Goal: Feedback & Contribution: Contribute content

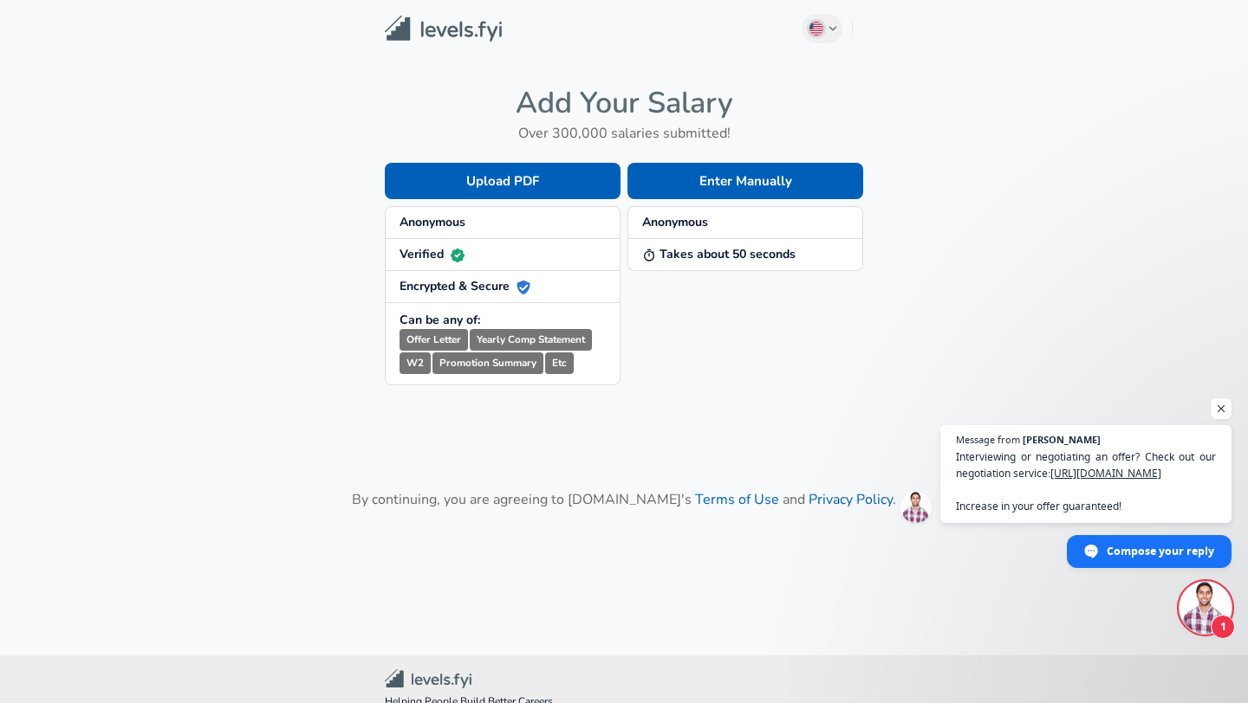
click at [716, 156] on div "Enter Manually Anonymous Takes about 50 seconds" at bounding box center [741, 260] width 243 height 250
click at [746, 189] on button "Enter Manually" at bounding box center [745, 181] width 236 height 36
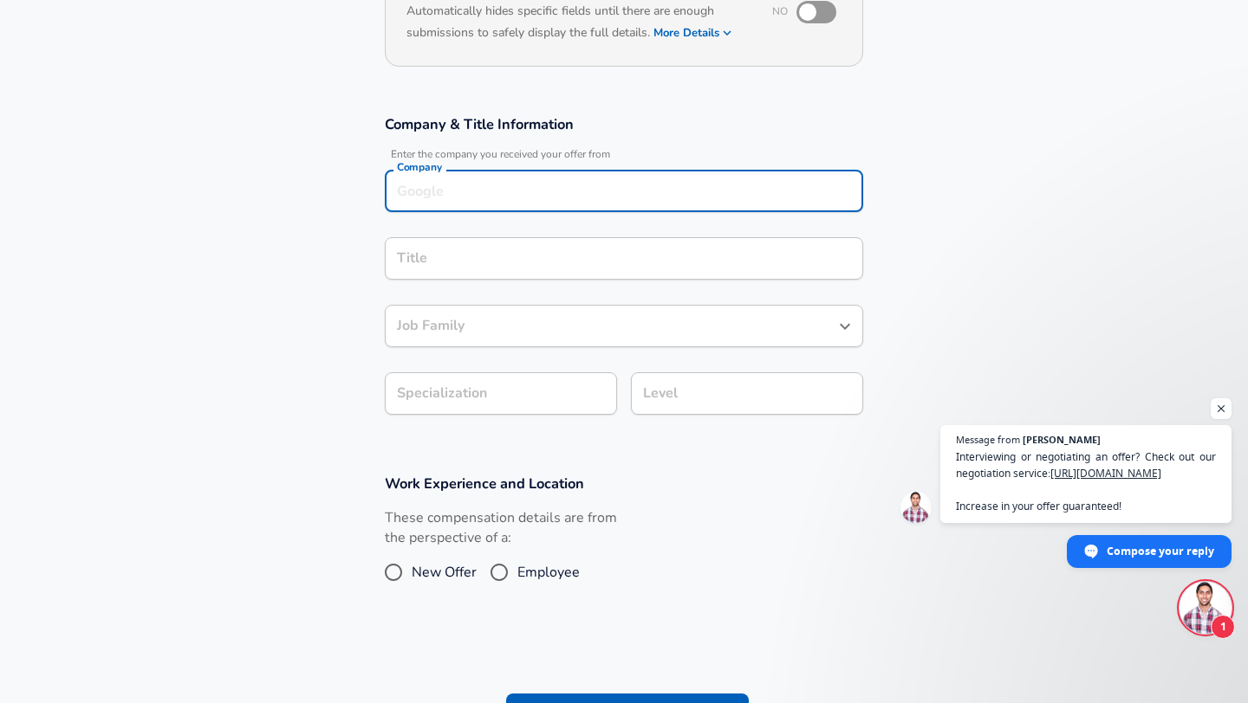
scroll to position [231, 0]
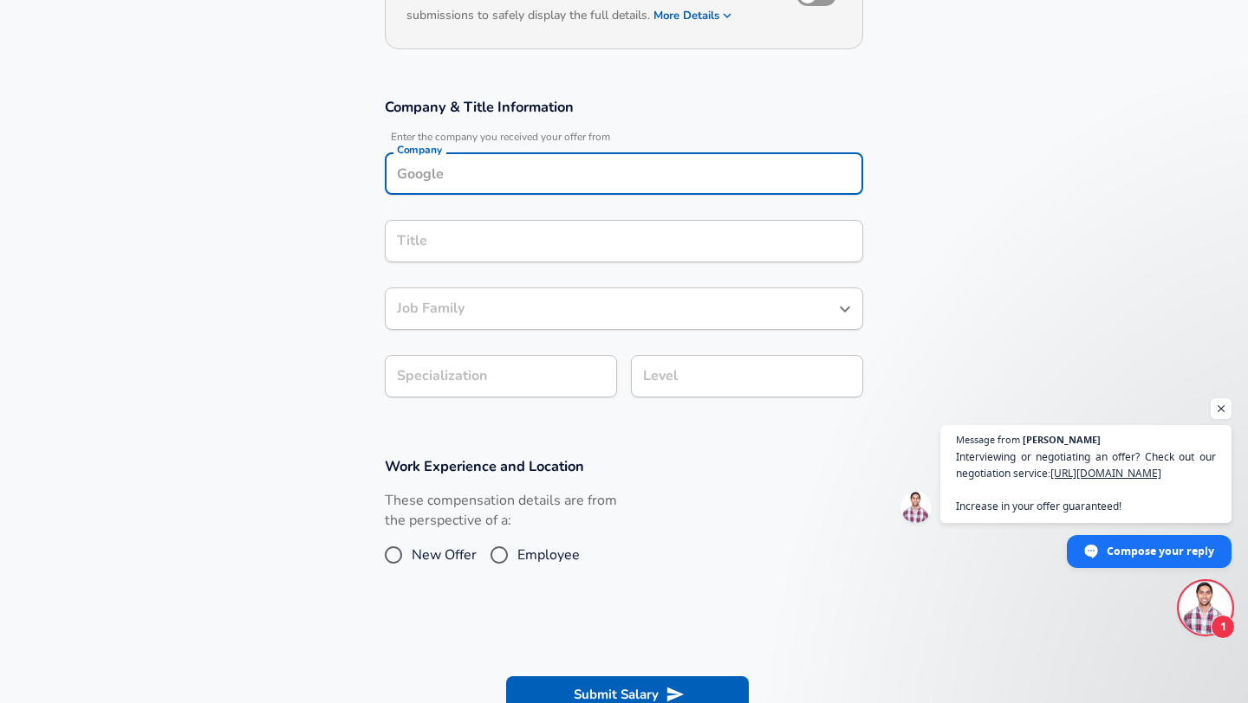
click at [461, 181] on input "Company" at bounding box center [623, 173] width 463 height 27
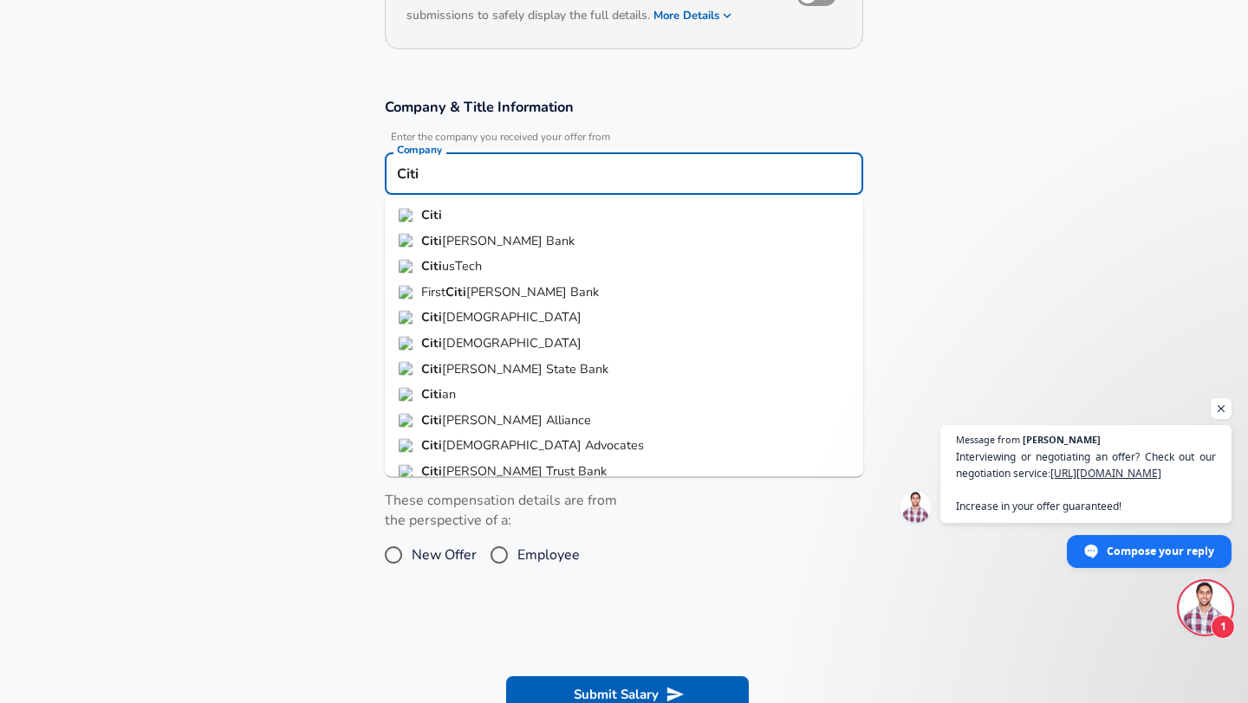
click at [413, 223] on li "Citi" at bounding box center [624, 216] width 478 height 26
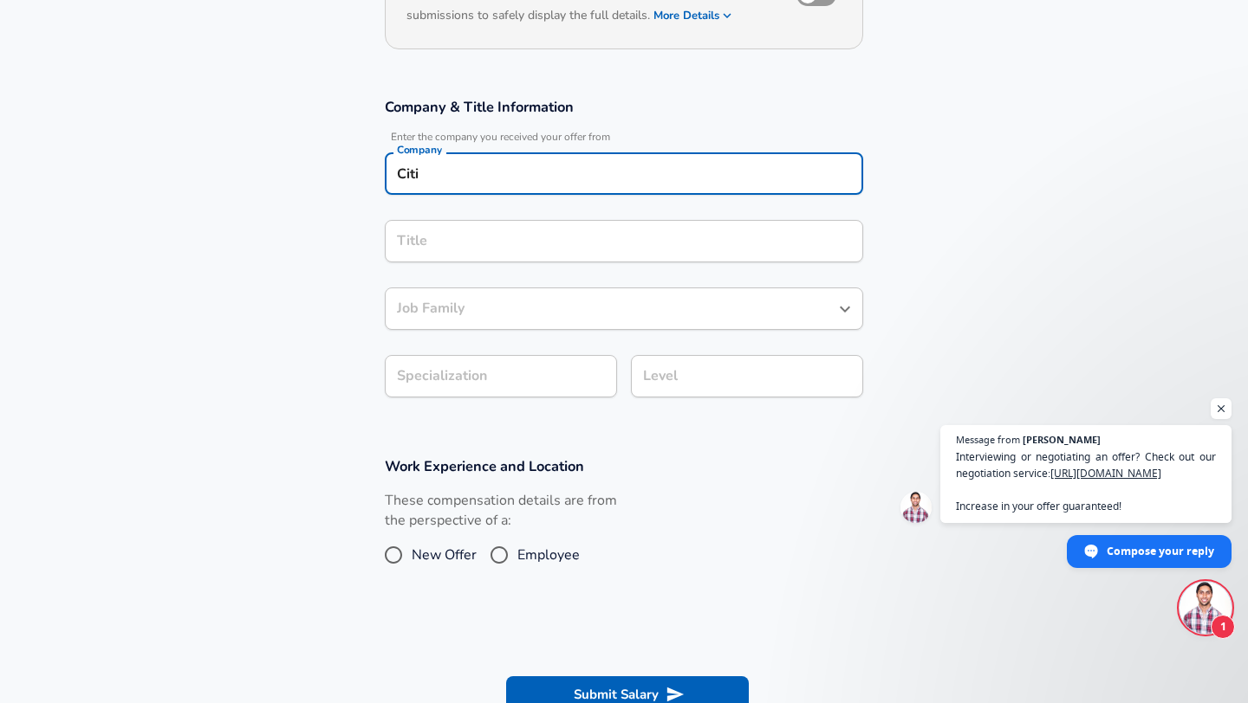
type input "Citi"
click at [425, 247] on input "Title" at bounding box center [623, 241] width 463 height 27
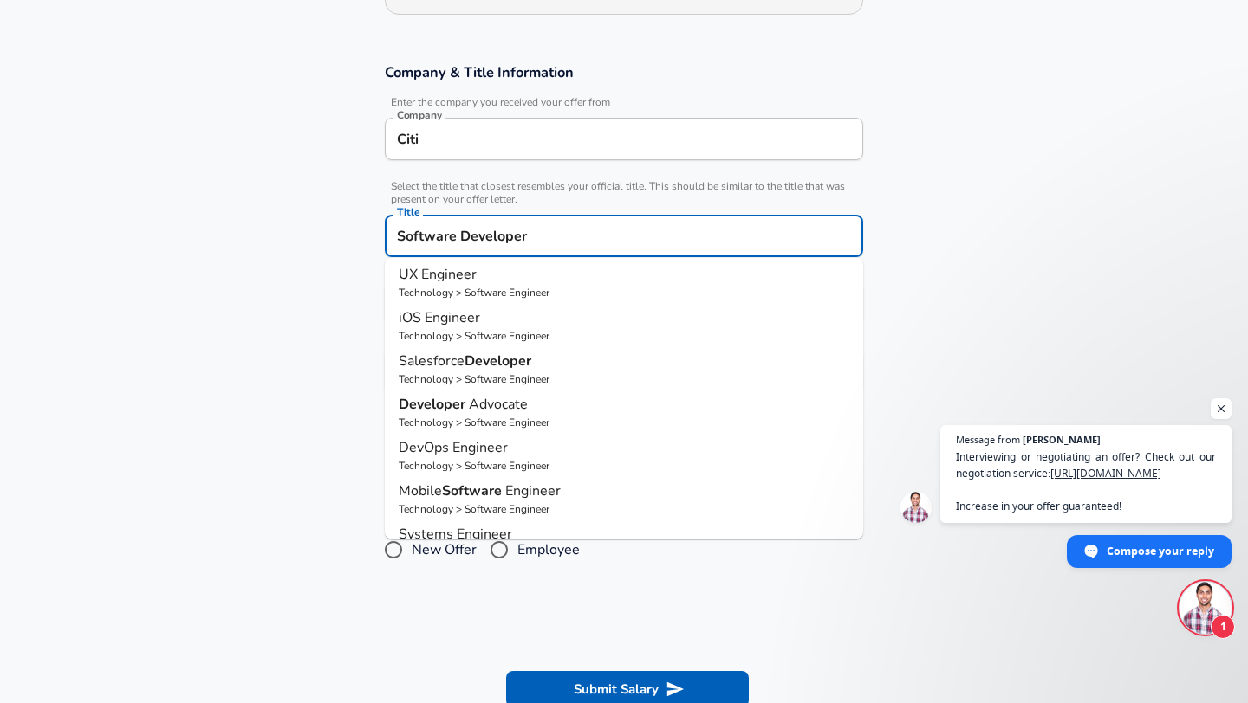
scroll to position [140, 0]
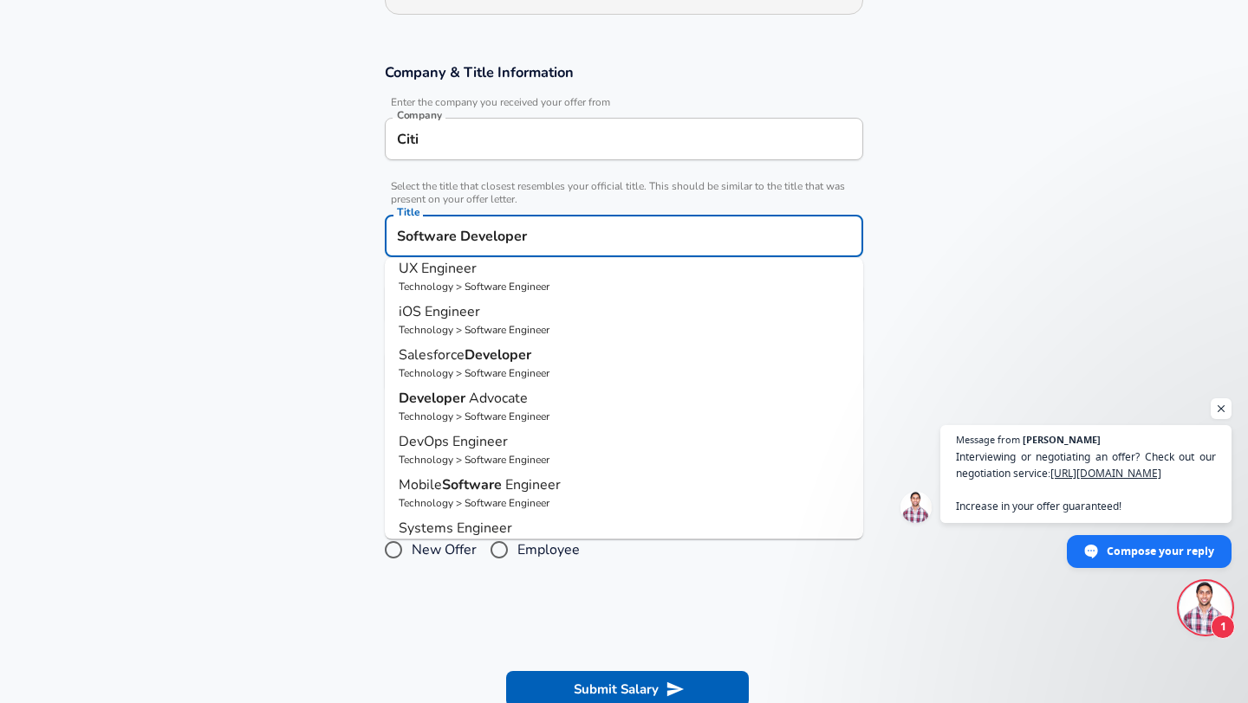
click at [539, 357] on p "Salesforce Developer" at bounding box center [624, 355] width 451 height 21
type input "Salesforce Developer"
type input "Applications (Salesforce, Workday, etc)"
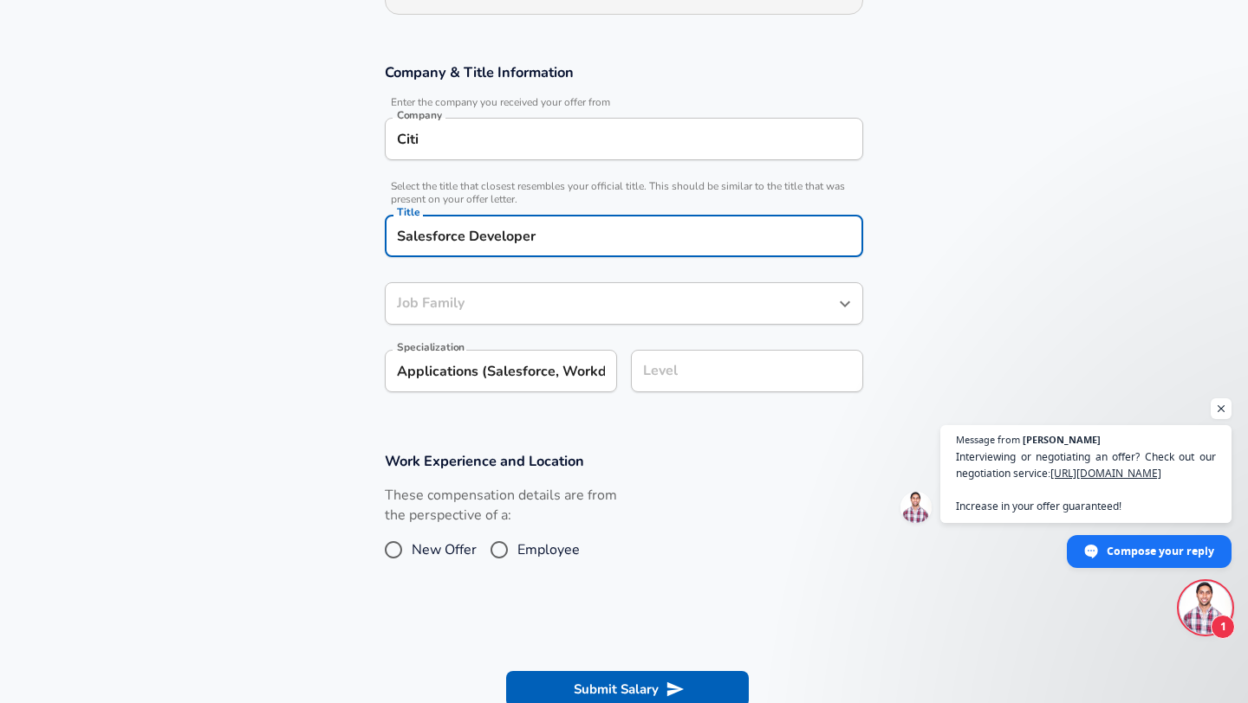
type input "Software Engineer"
type input "Salesforce Developer"
click at [593, 309] on input "Software Engineer" at bounding box center [610, 303] width 437 height 27
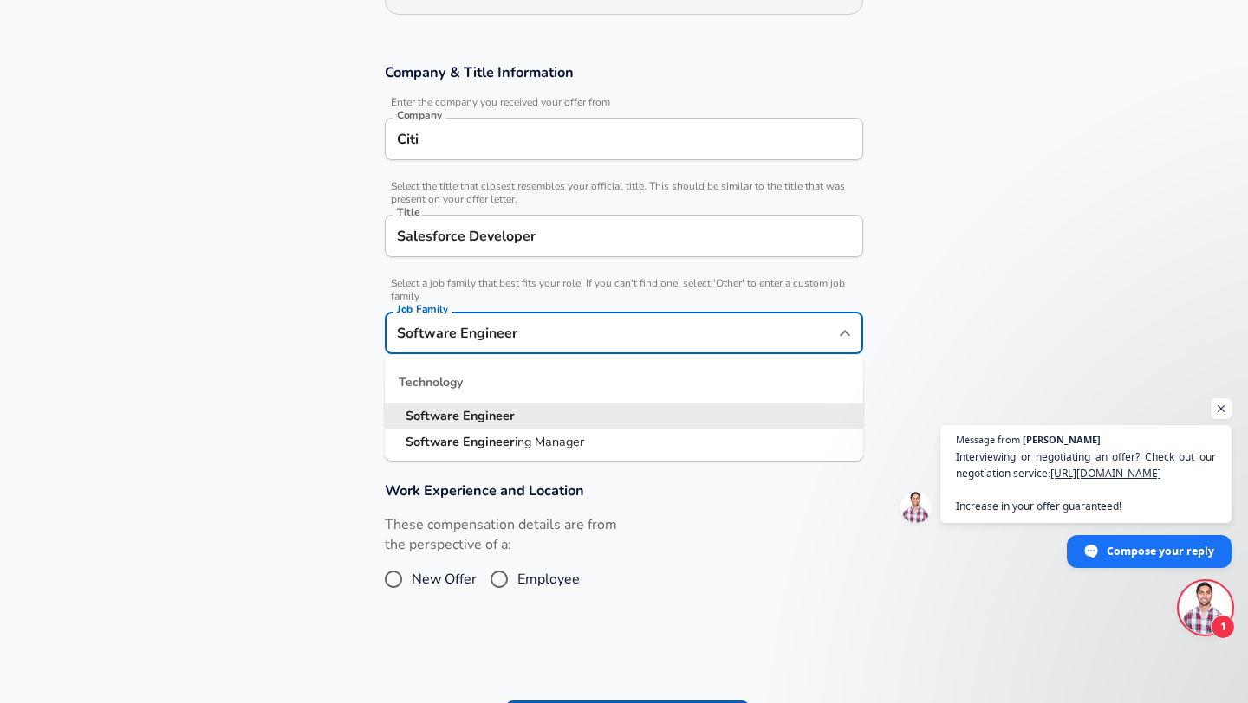
scroll to position [301, 0]
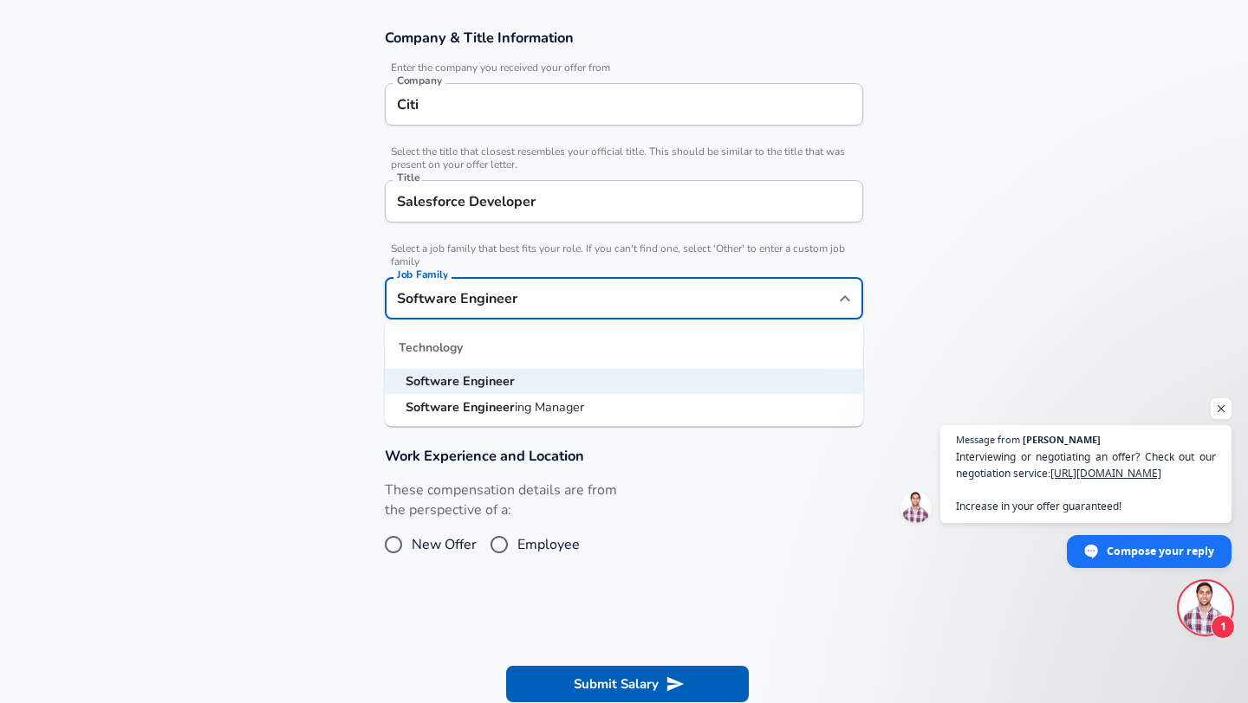
click at [325, 427] on section "Work Experience and Location These compensation details are from the perspectiv…" at bounding box center [624, 512] width 1248 height 173
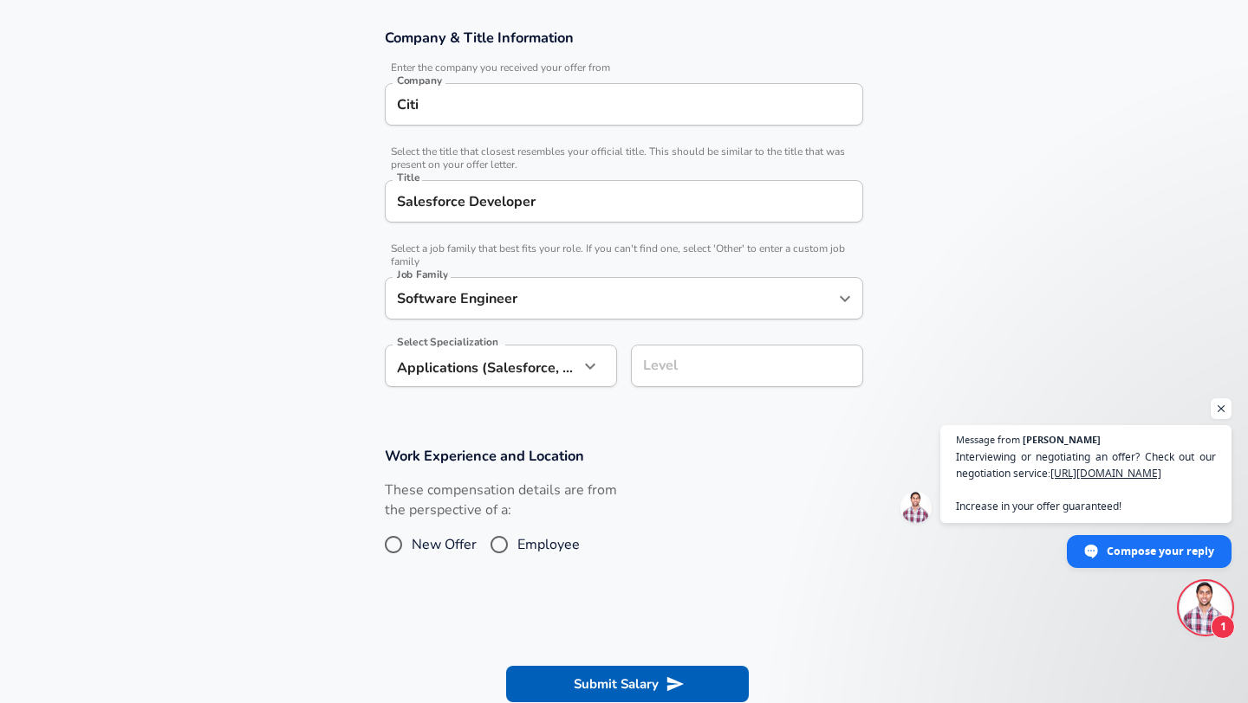
click at [578, 360] on button "button" at bounding box center [589, 366] width 29 height 29
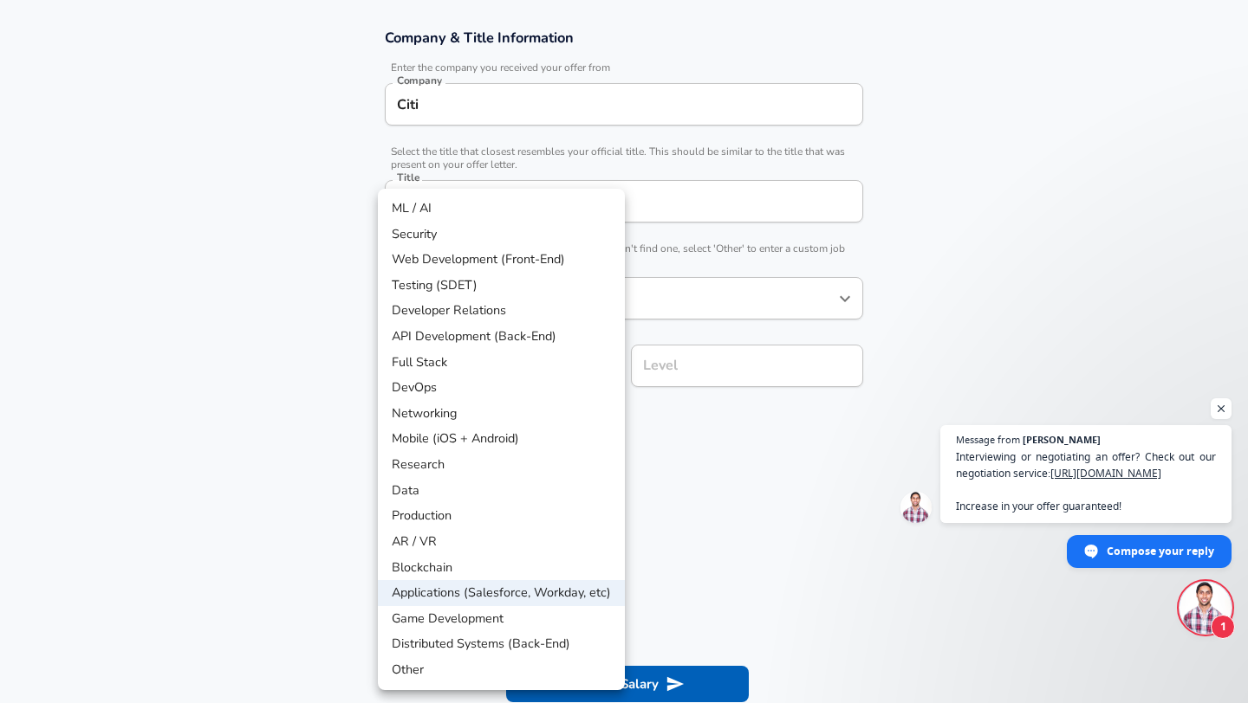
click at [461, 640] on li "Distributed Systems (Back-End)" at bounding box center [501, 645] width 247 height 26
type input "Distributed Systems (Back-End)"
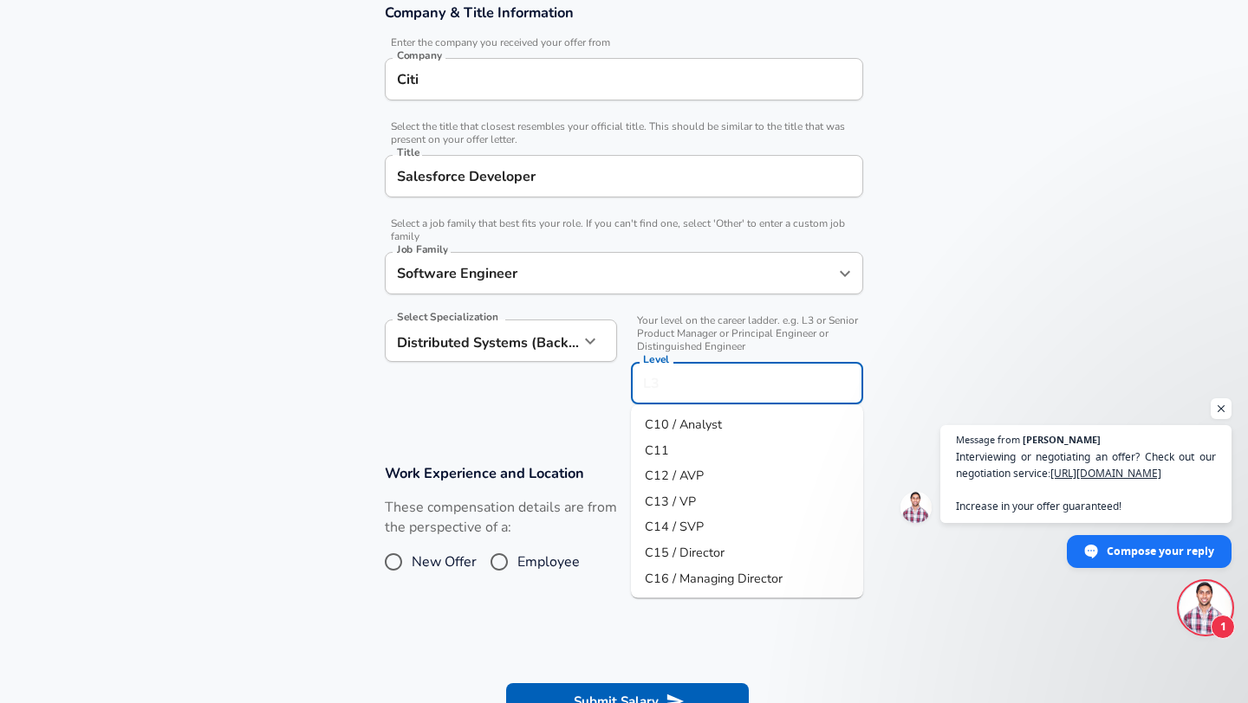
scroll to position [360, 0]
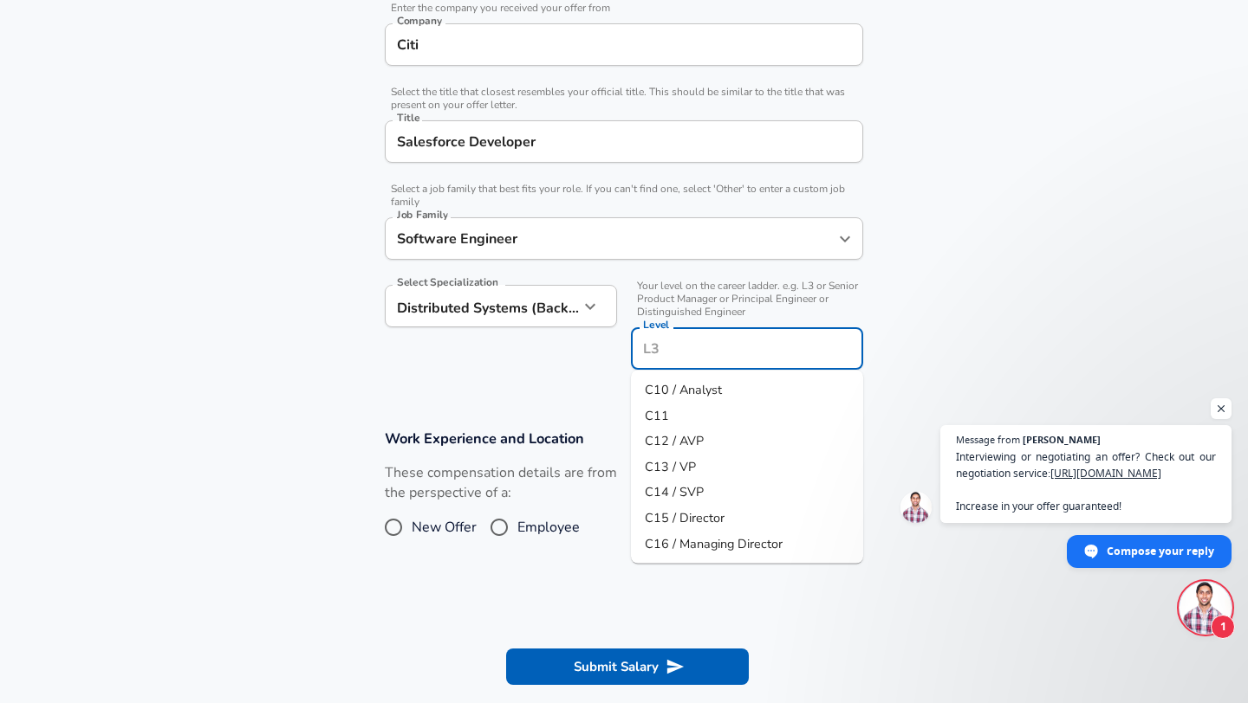
click at [668, 339] on input "Level" at bounding box center [747, 348] width 217 height 27
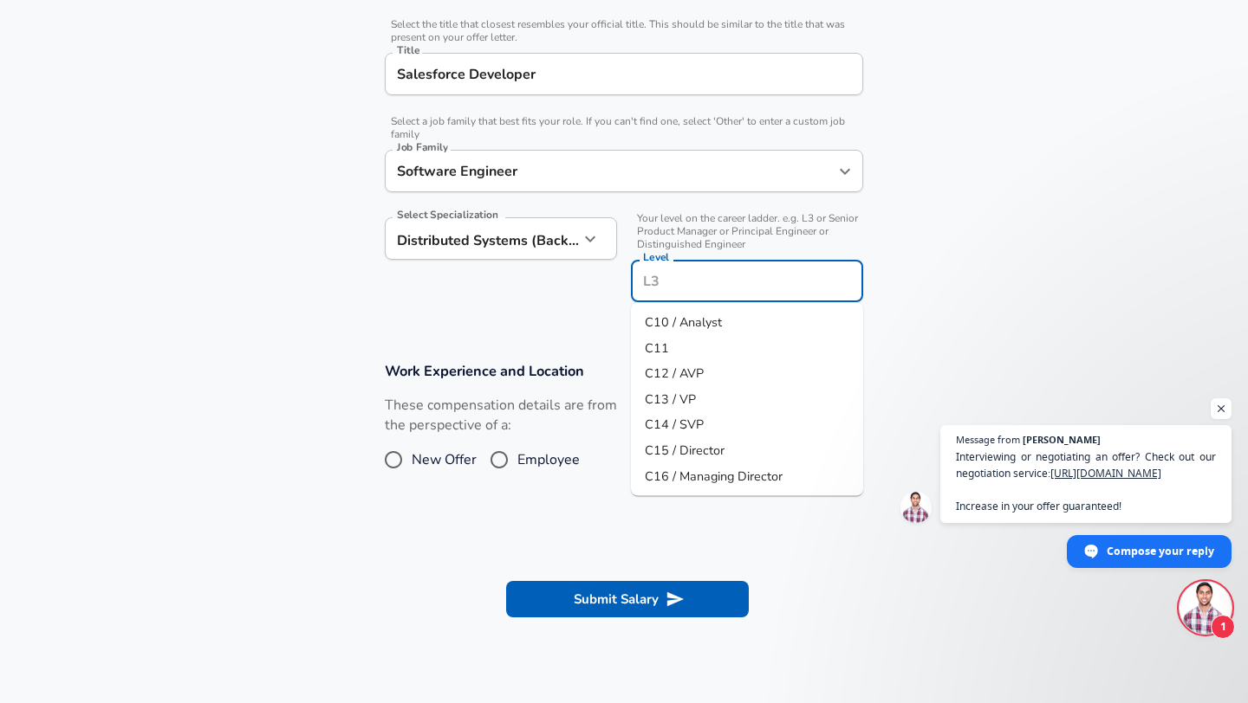
scroll to position [431, 0]
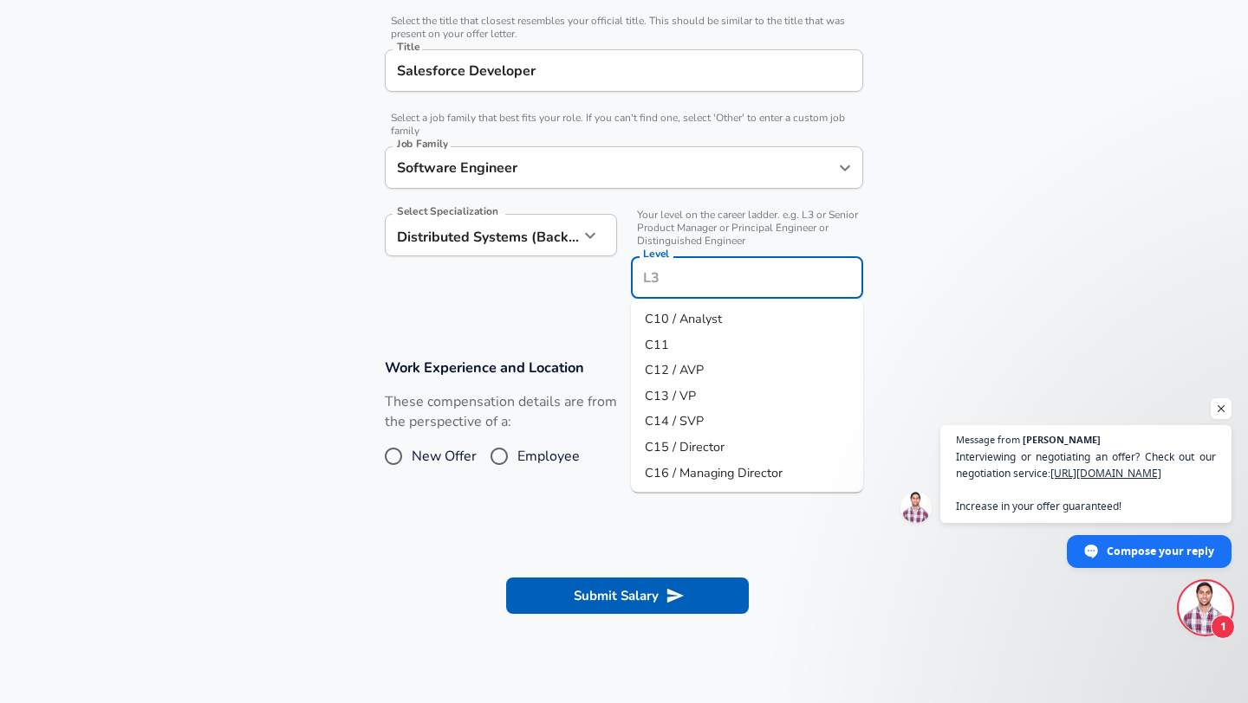
click at [688, 327] on span "C10 / Analyst" at bounding box center [683, 319] width 77 height 19
type input "C10 / Analyst"
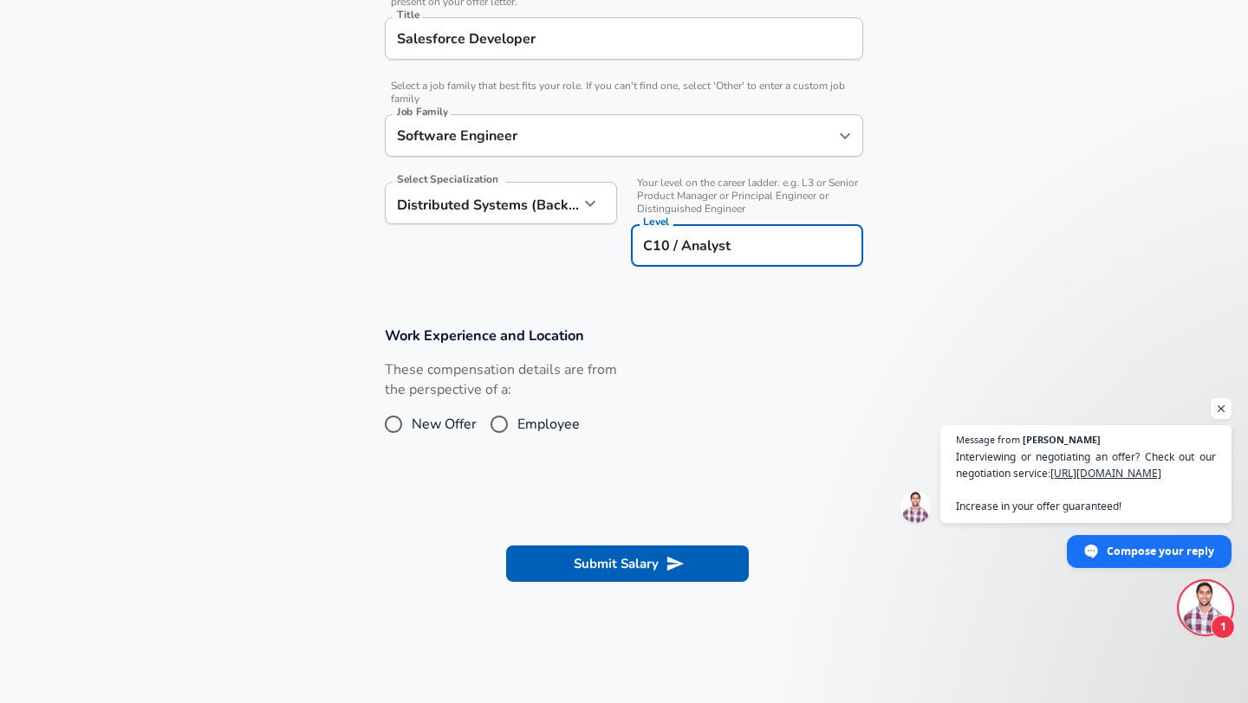
scroll to position [464, 0]
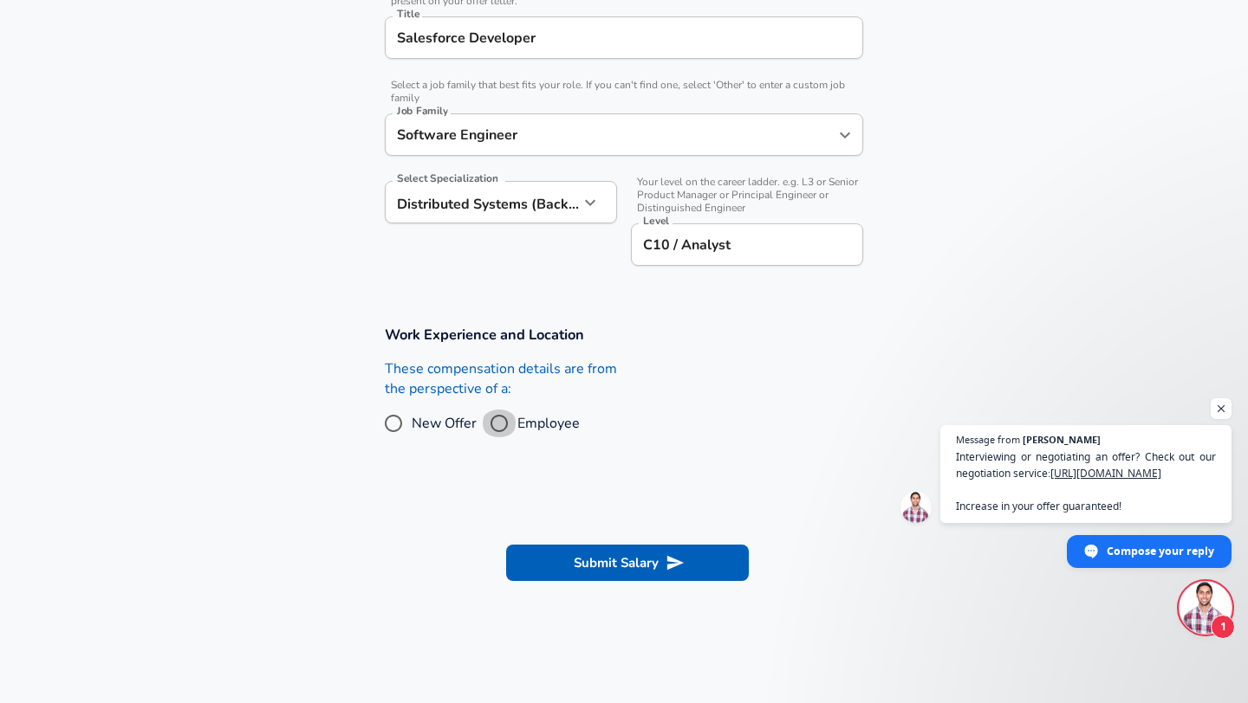
click at [500, 420] on input "Employee" at bounding box center [499, 424] width 36 height 28
radio input "true"
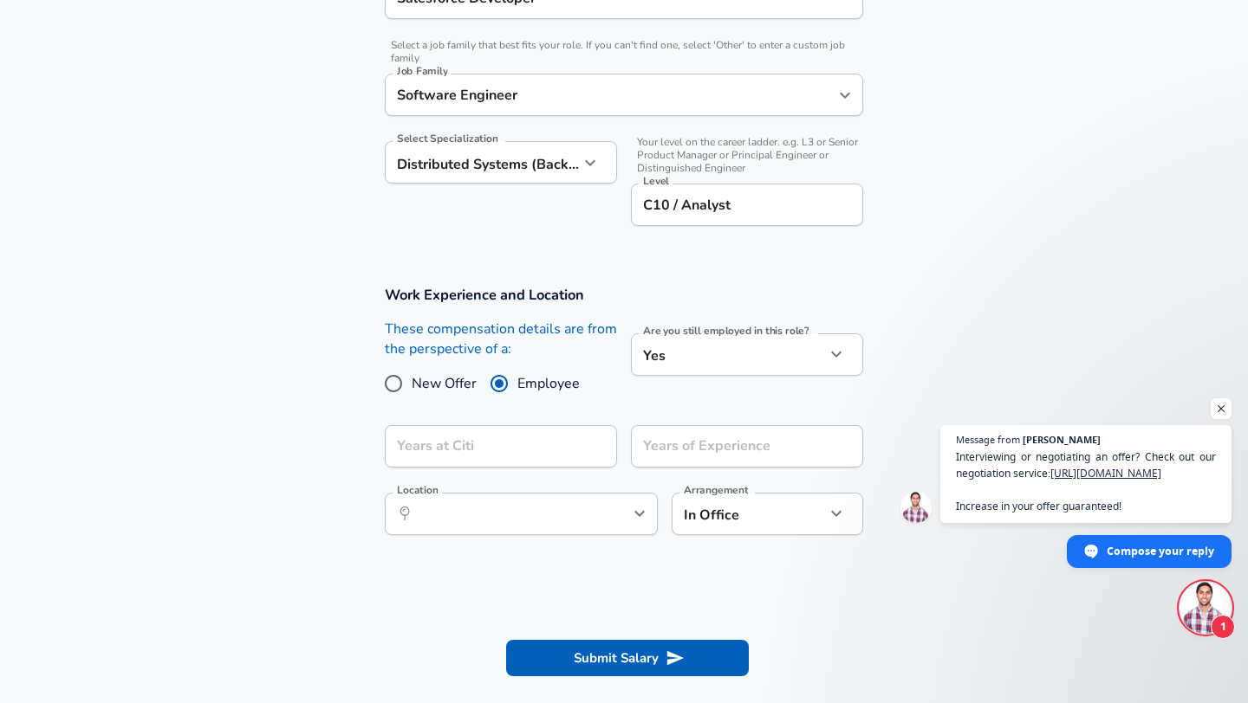
scroll to position [505, 0]
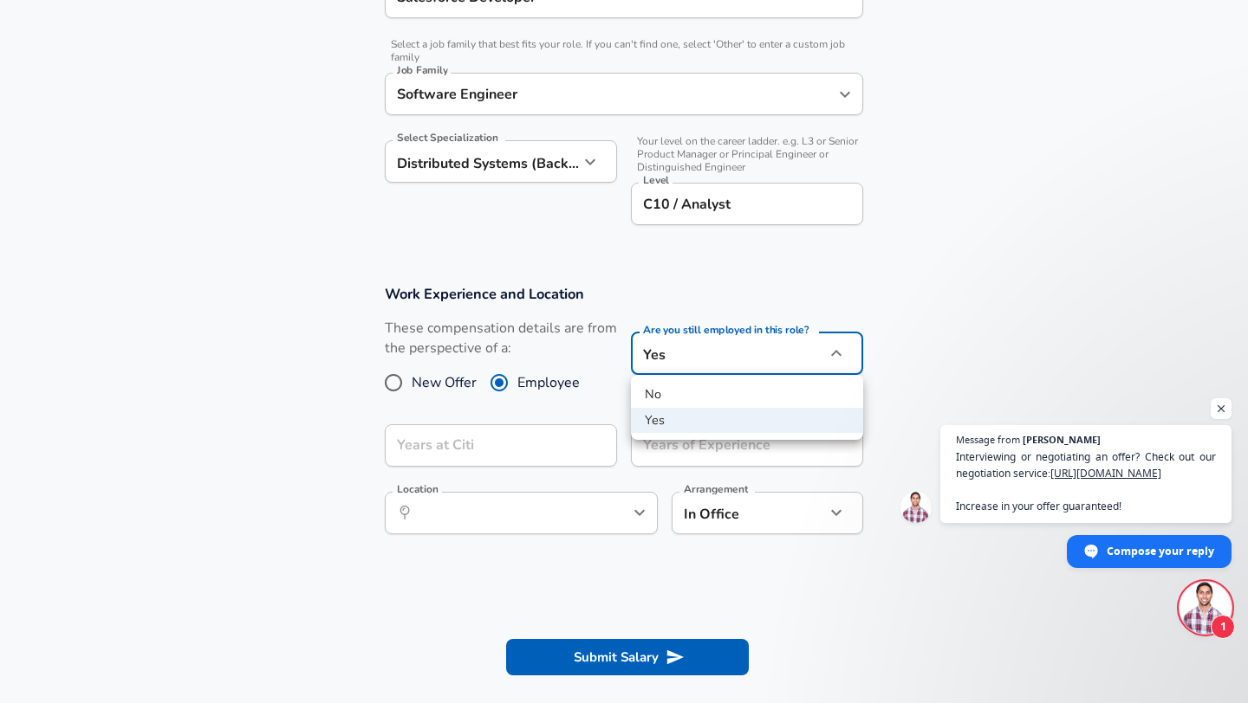
click at [570, 478] on div at bounding box center [624, 351] width 1248 height 703
click at [700, 388] on li "No" at bounding box center [747, 395] width 232 height 26
type input "no"
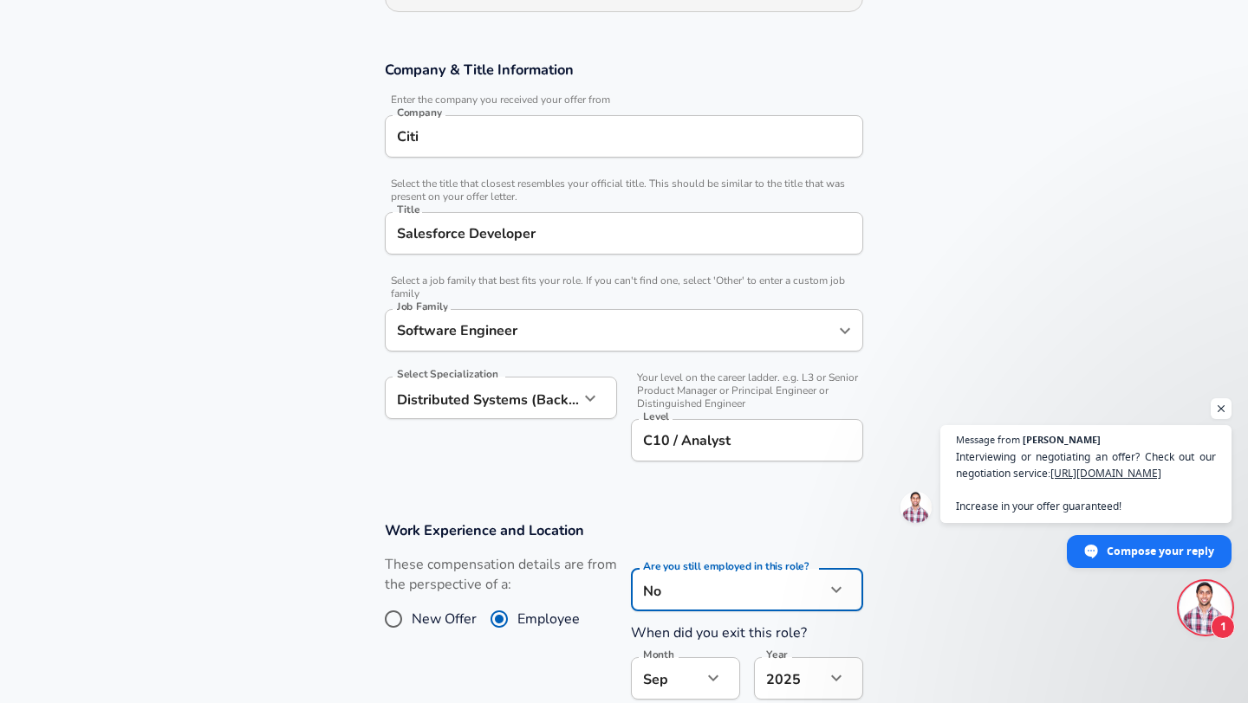
scroll to position [282, 0]
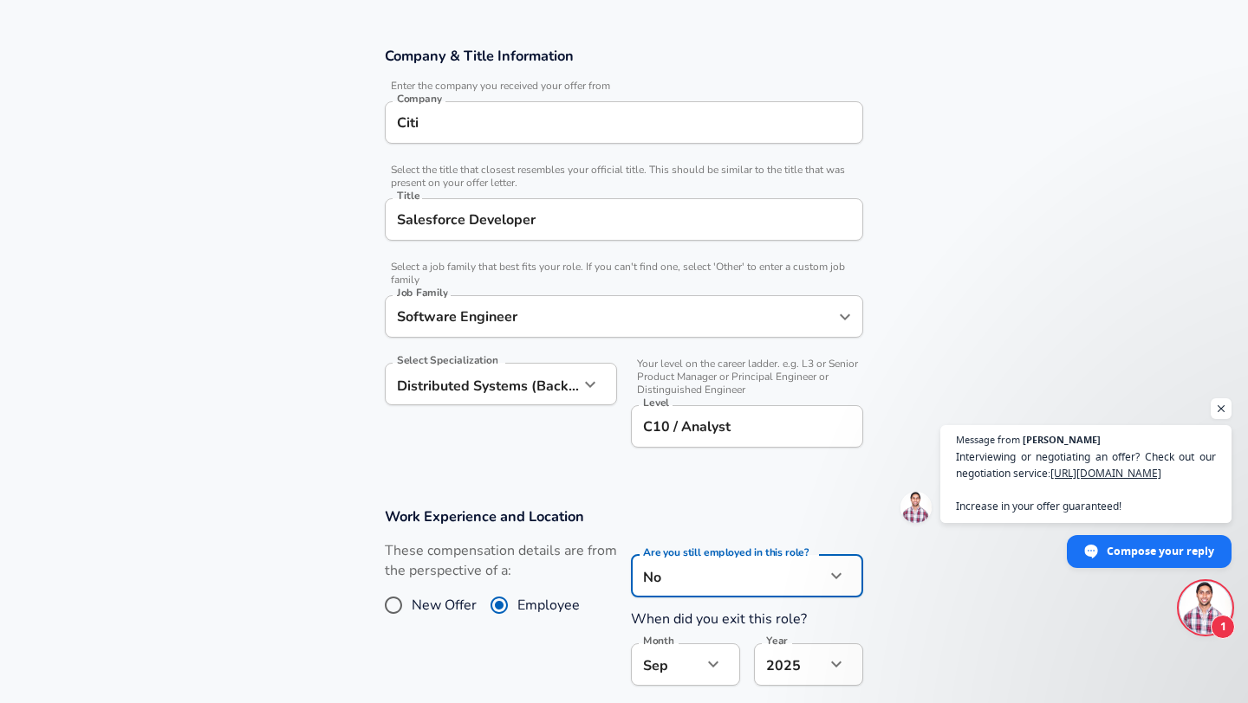
click at [762, 427] on input "C10 / Analyst" at bounding box center [747, 426] width 217 height 27
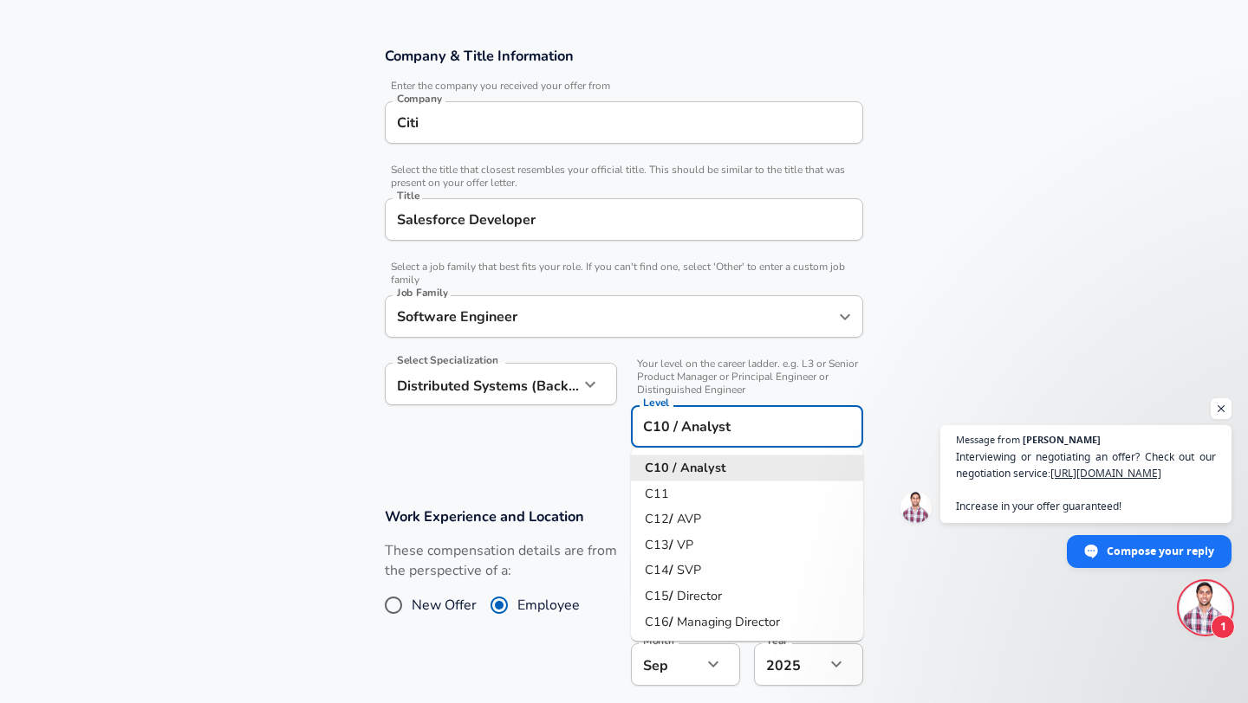
click at [893, 348] on section "Company & Title Information Enter the company you received your offer from Comp…" at bounding box center [624, 256] width 1248 height 461
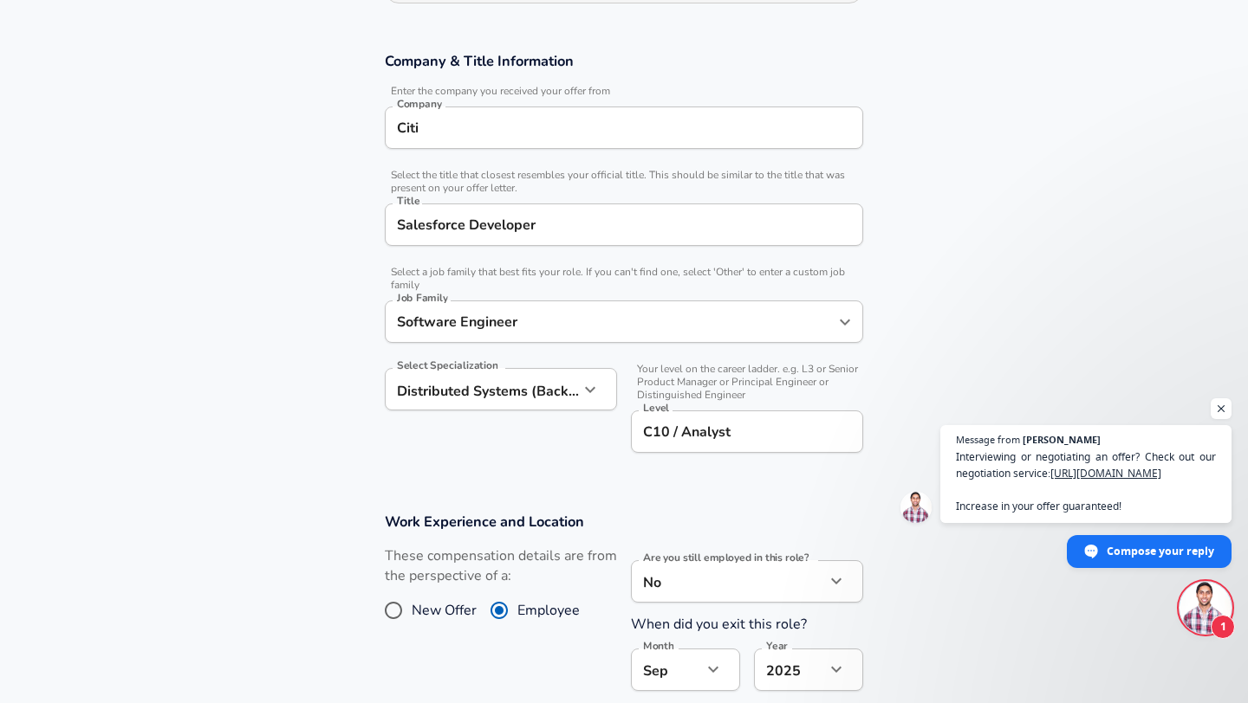
scroll to position [276, 0]
click at [569, 235] on input "Salesforce Developer" at bounding box center [623, 225] width 463 height 27
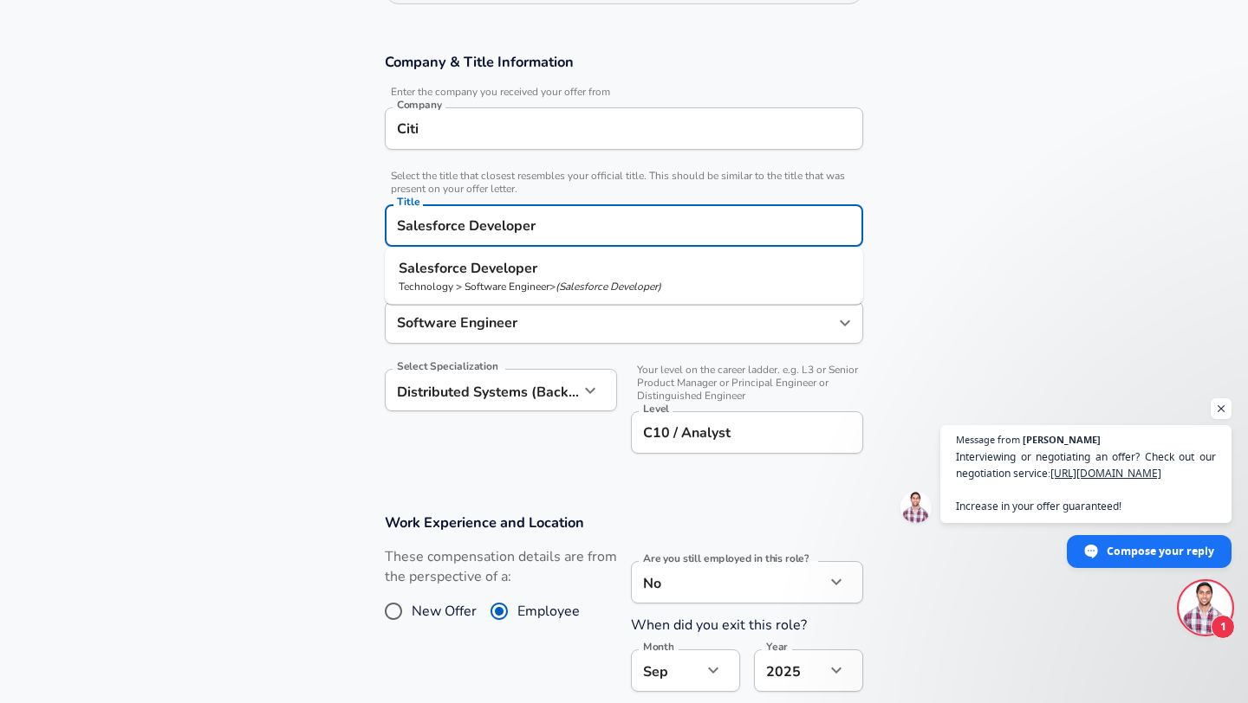
click at [569, 235] on input "Salesforce Developer" at bounding box center [623, 225] width 463 height 27
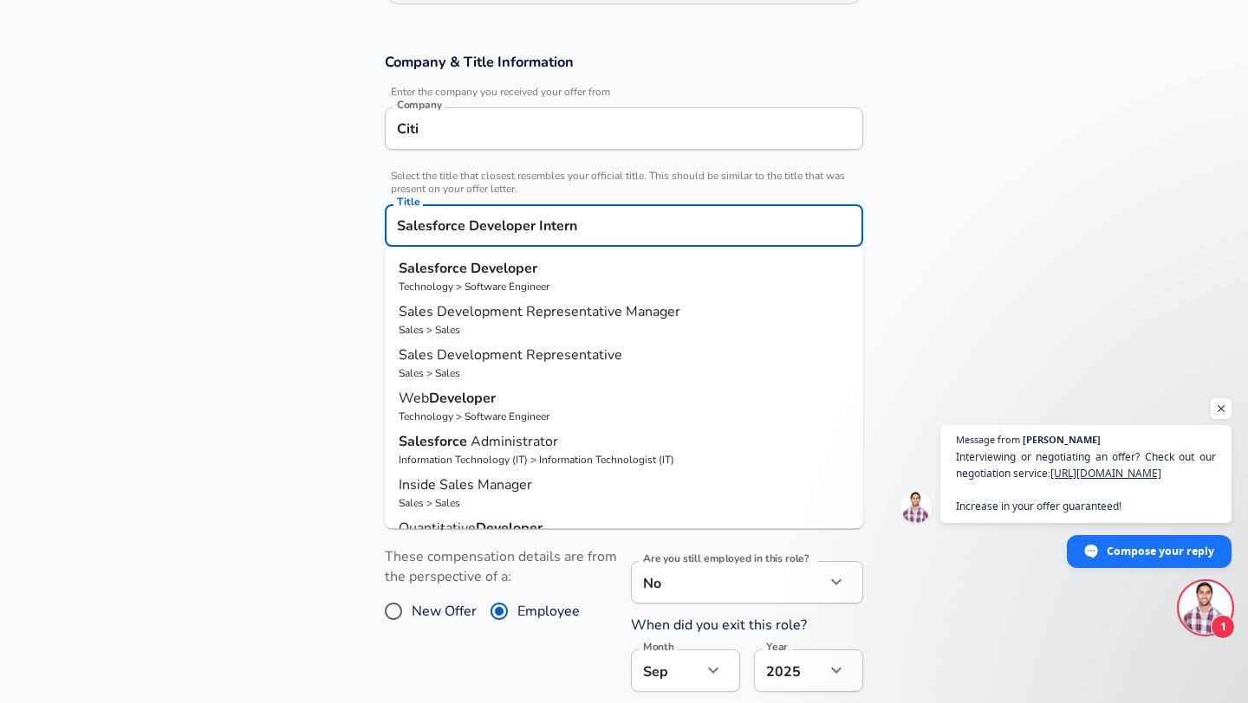
type input "Salesforce Developer Intern"
click at [298, 337] on section "Company & Title Information Enter the company you received your offer from Comp…" at bounding box center [624, 262] width 1248 height 461
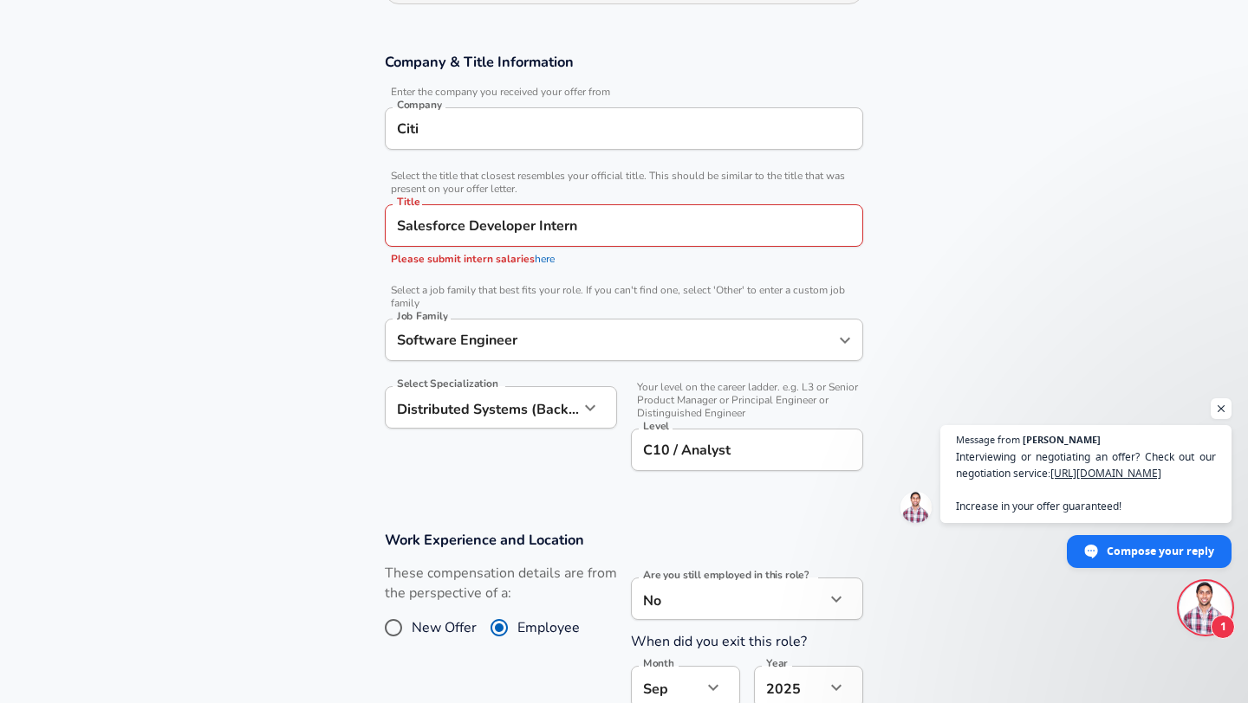
click at [541, 263] on link "here" at bounding box center [545, 259] width 20 height 14
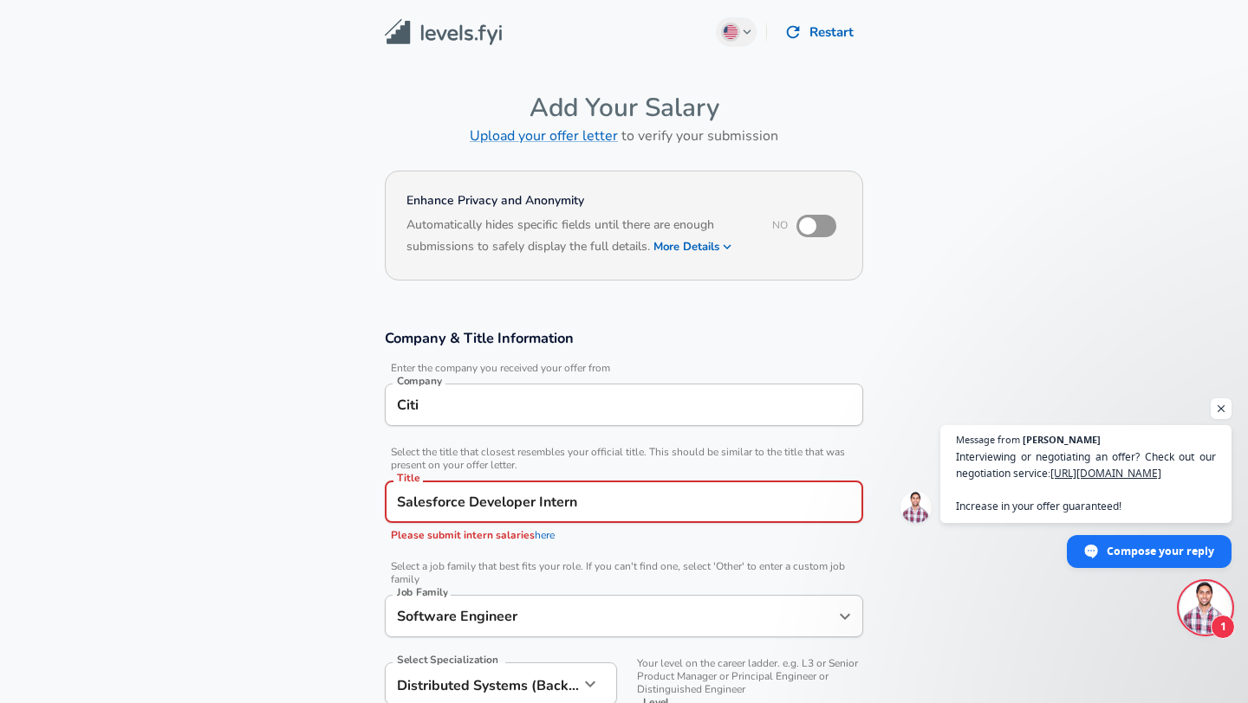
scroll to position [921, 0]
